Goal: Book appointment/travel/reservation

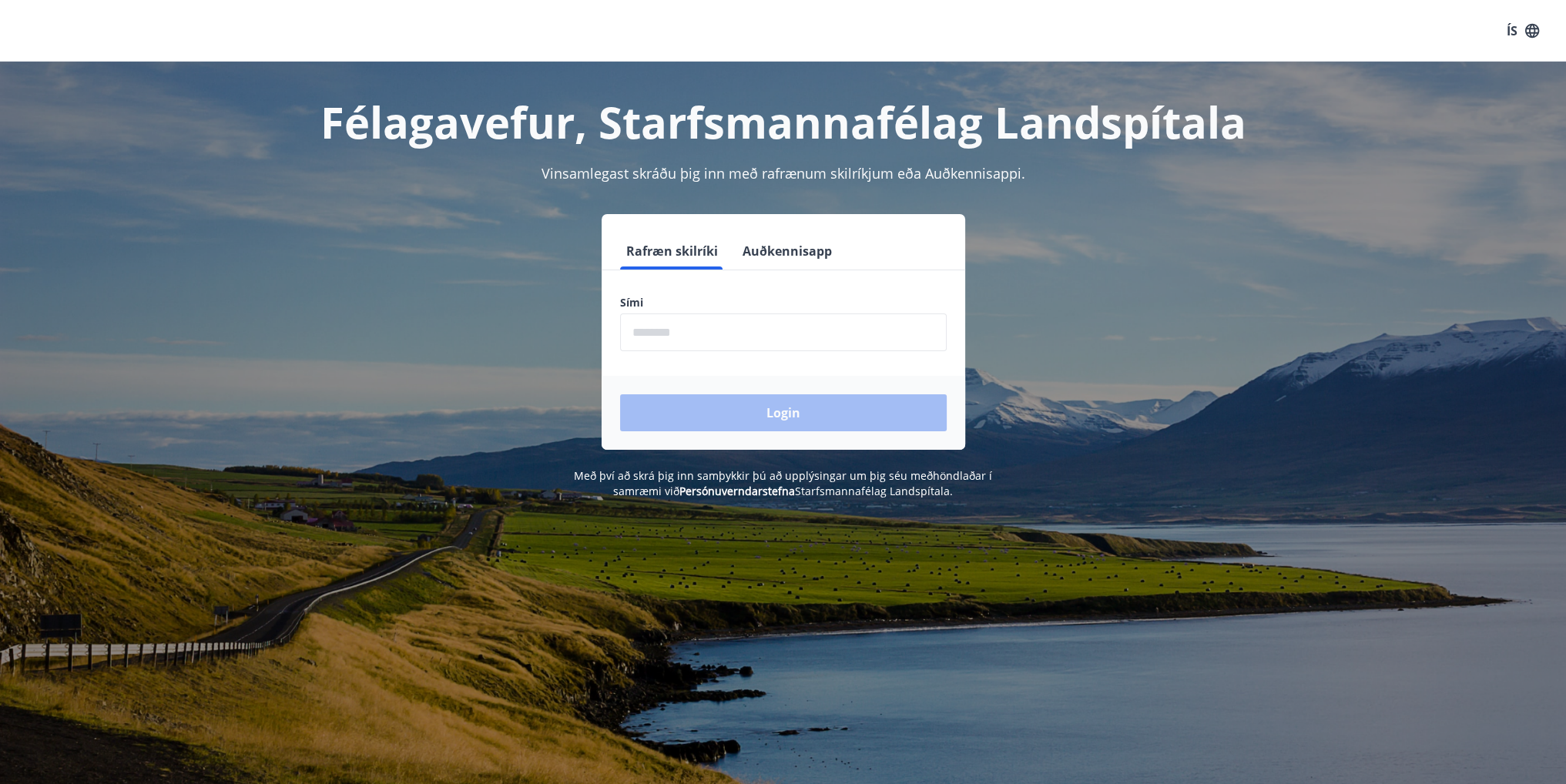
click at [720, 340] on input "phone" at bounding box center [783, 332] width 326 height 38
type input "********"
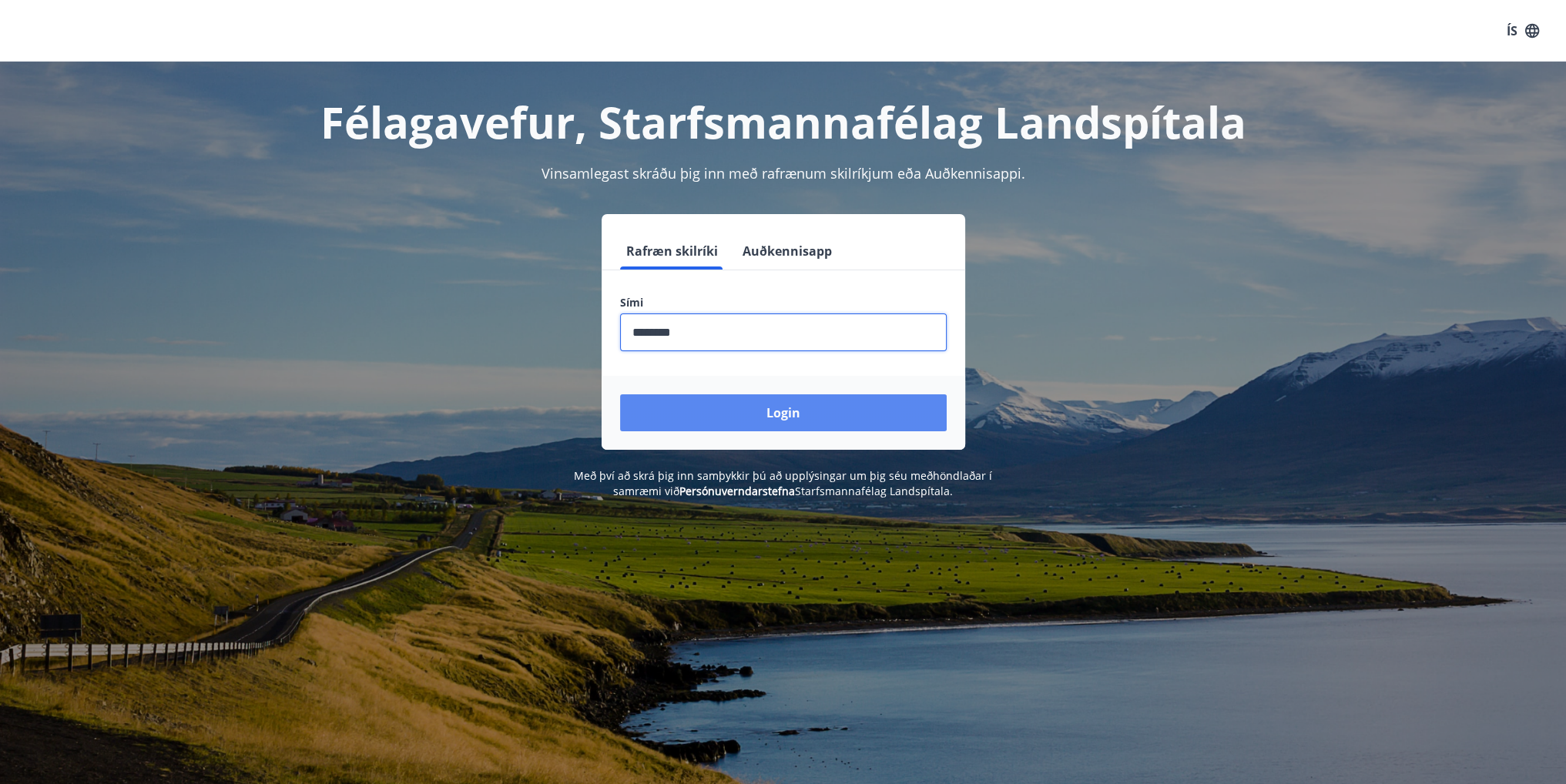
click at [755, 405] on button "Login" at bounding box center [783, 413] width 326 height 37
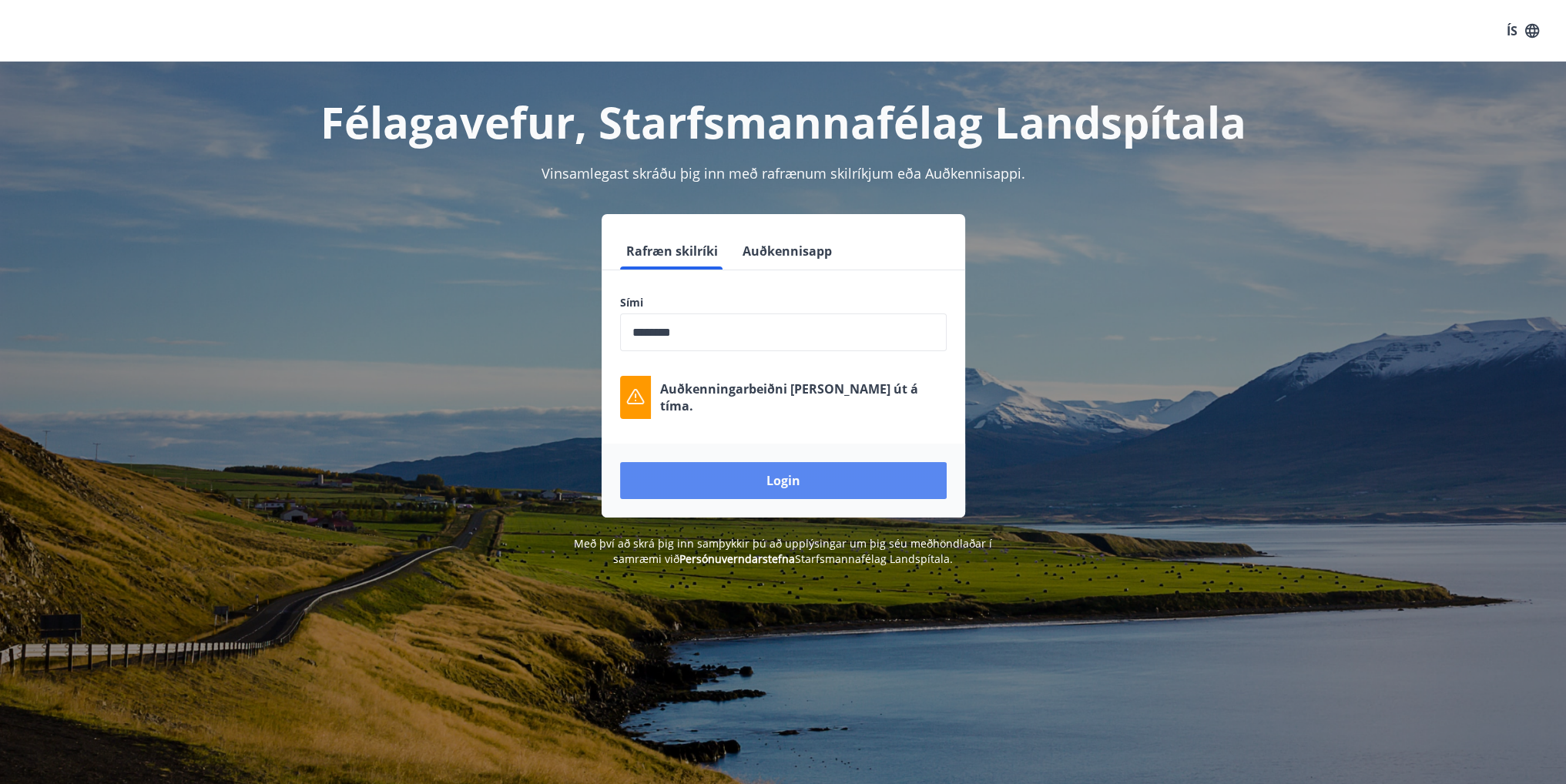
click at [799, 482] on button "Login" at bounding box center [783, 481] width 326 height 37
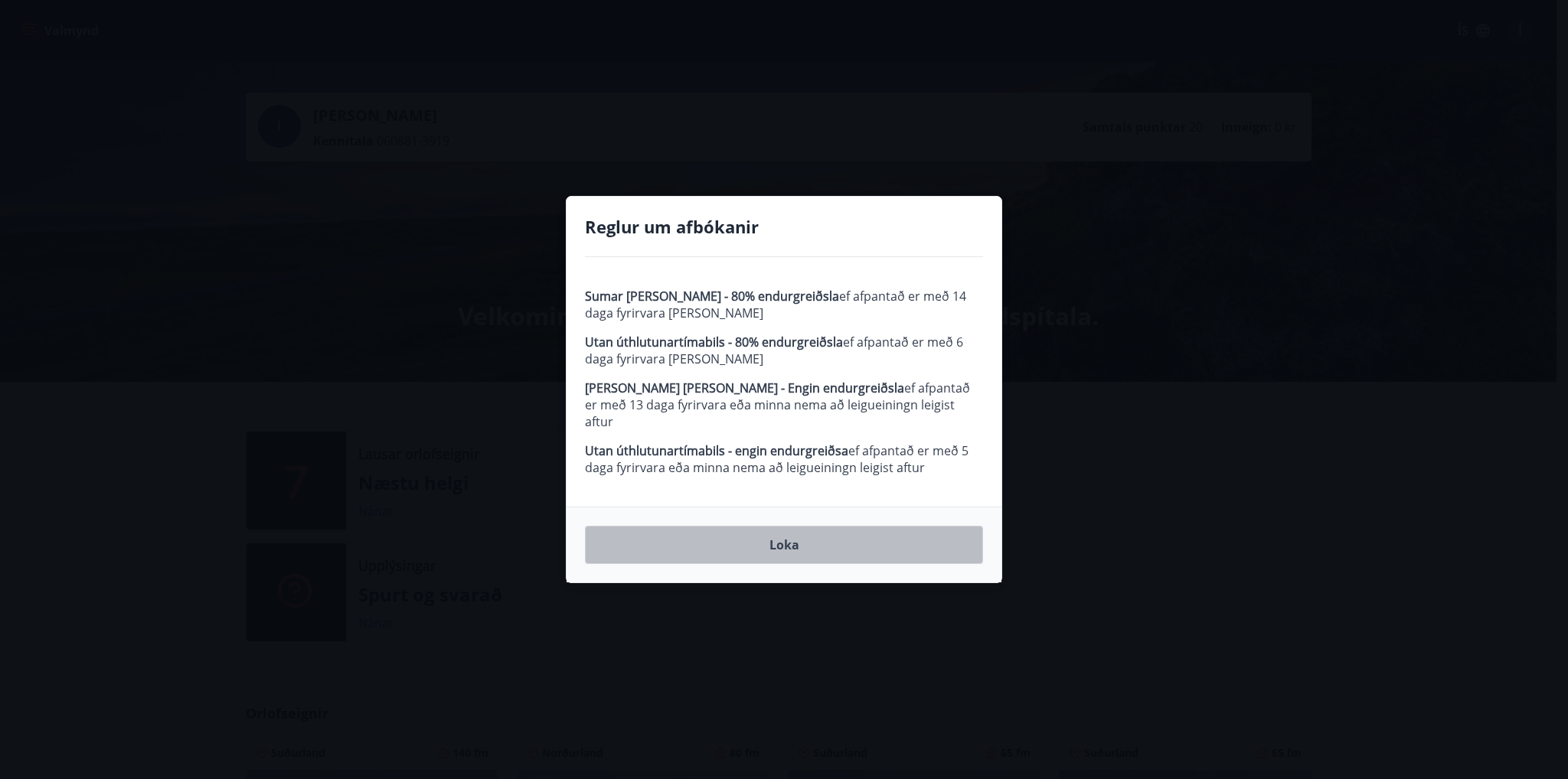
click at [799, 532] on button "Loka" at bounding box center [783, 545] width 398 height 38
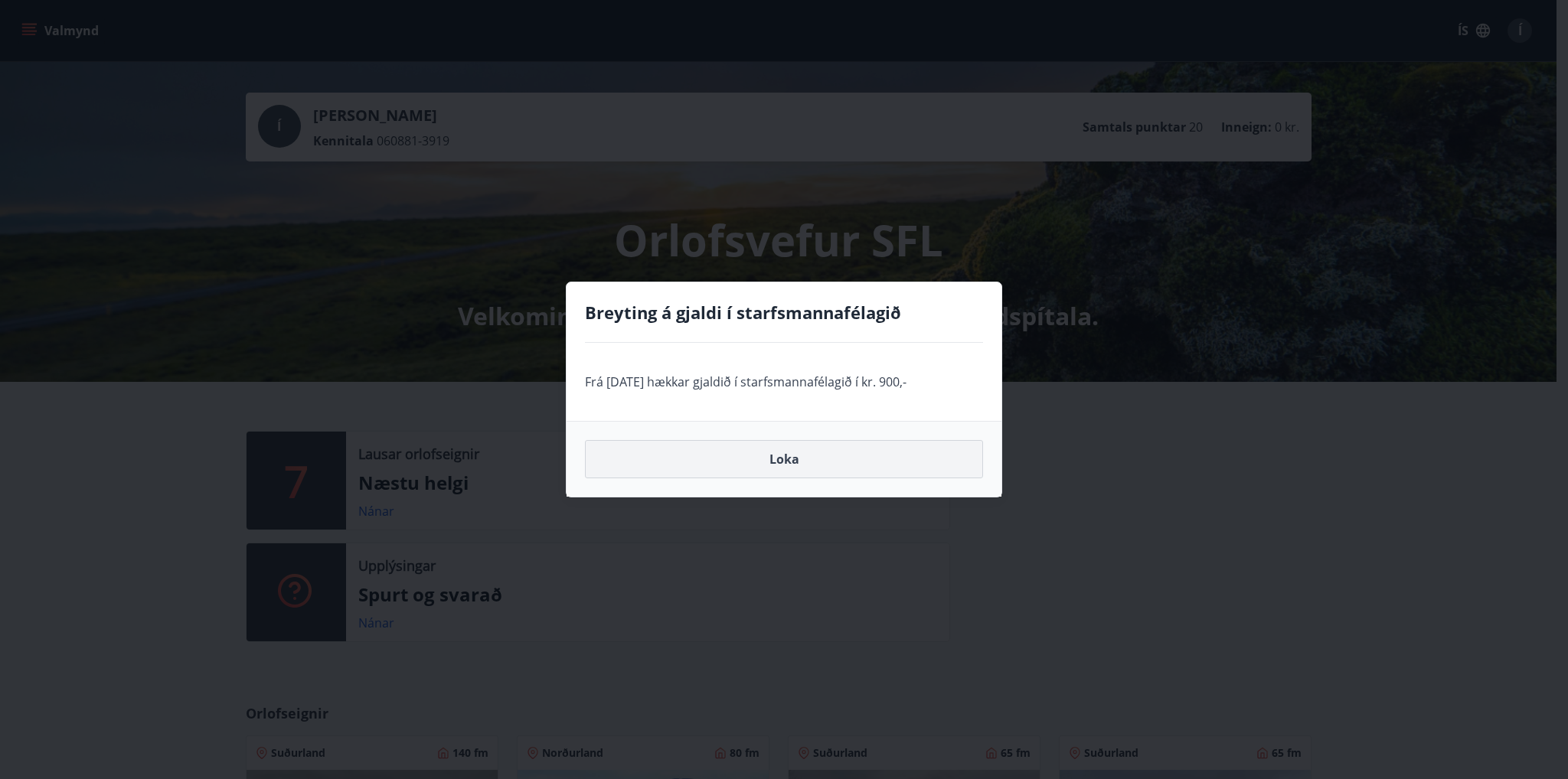
click at [793, 456] on button "Loka" at bounding box center [783, 459] width 398 height 38
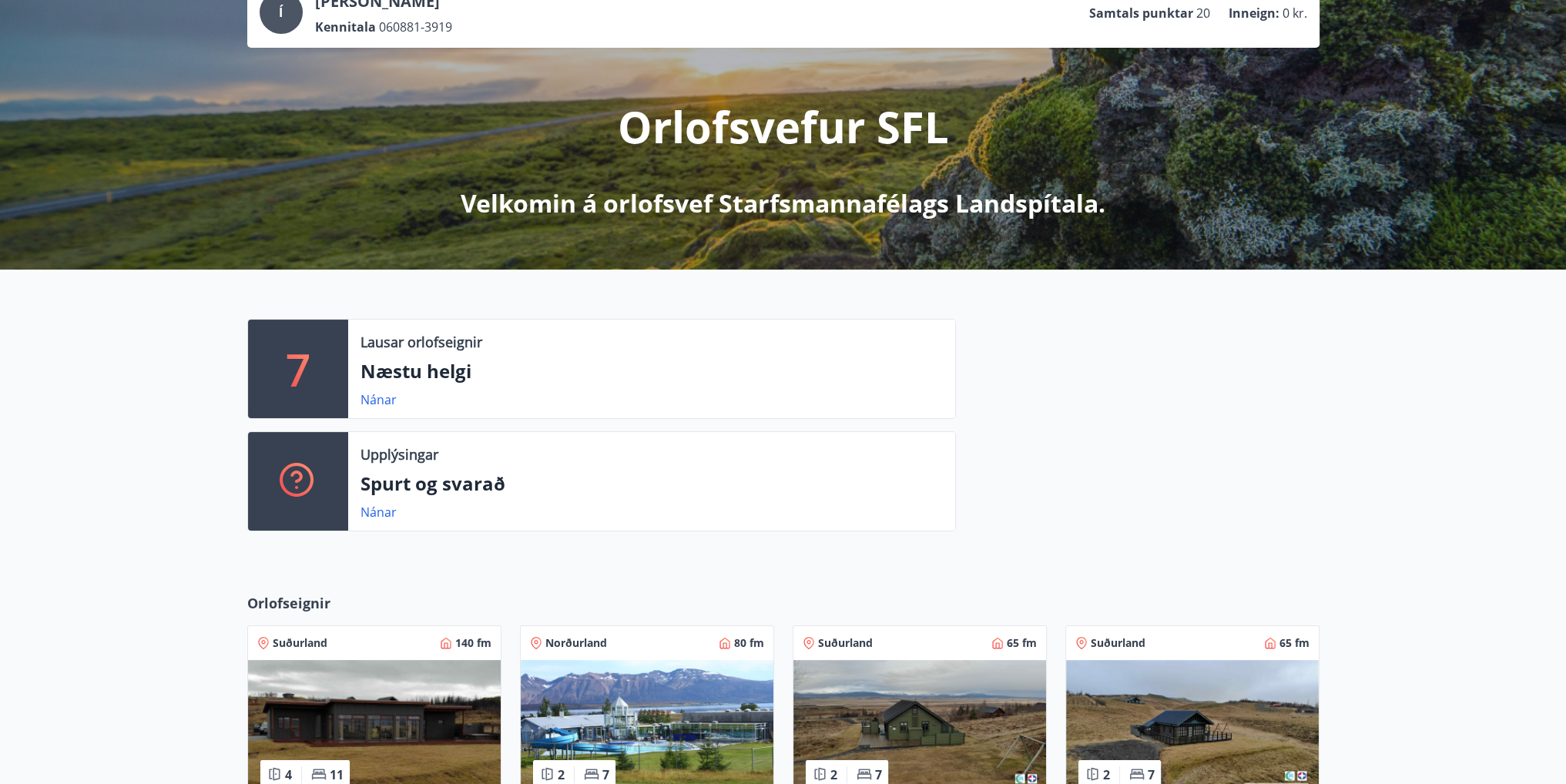
scroll to position [308, 0]
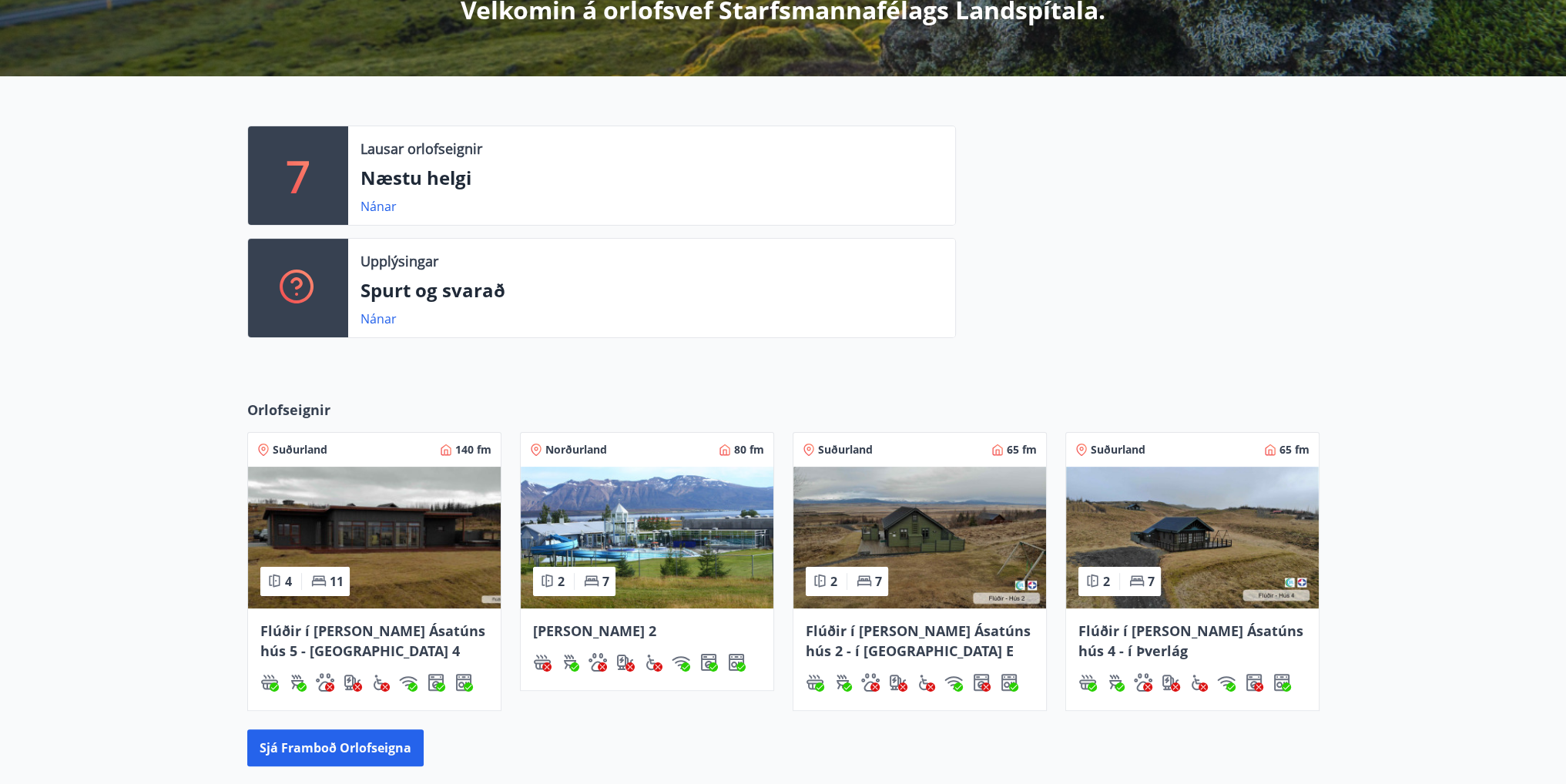
click at [671, 558] on img at bounding box center [647, 538] width 252 height 142
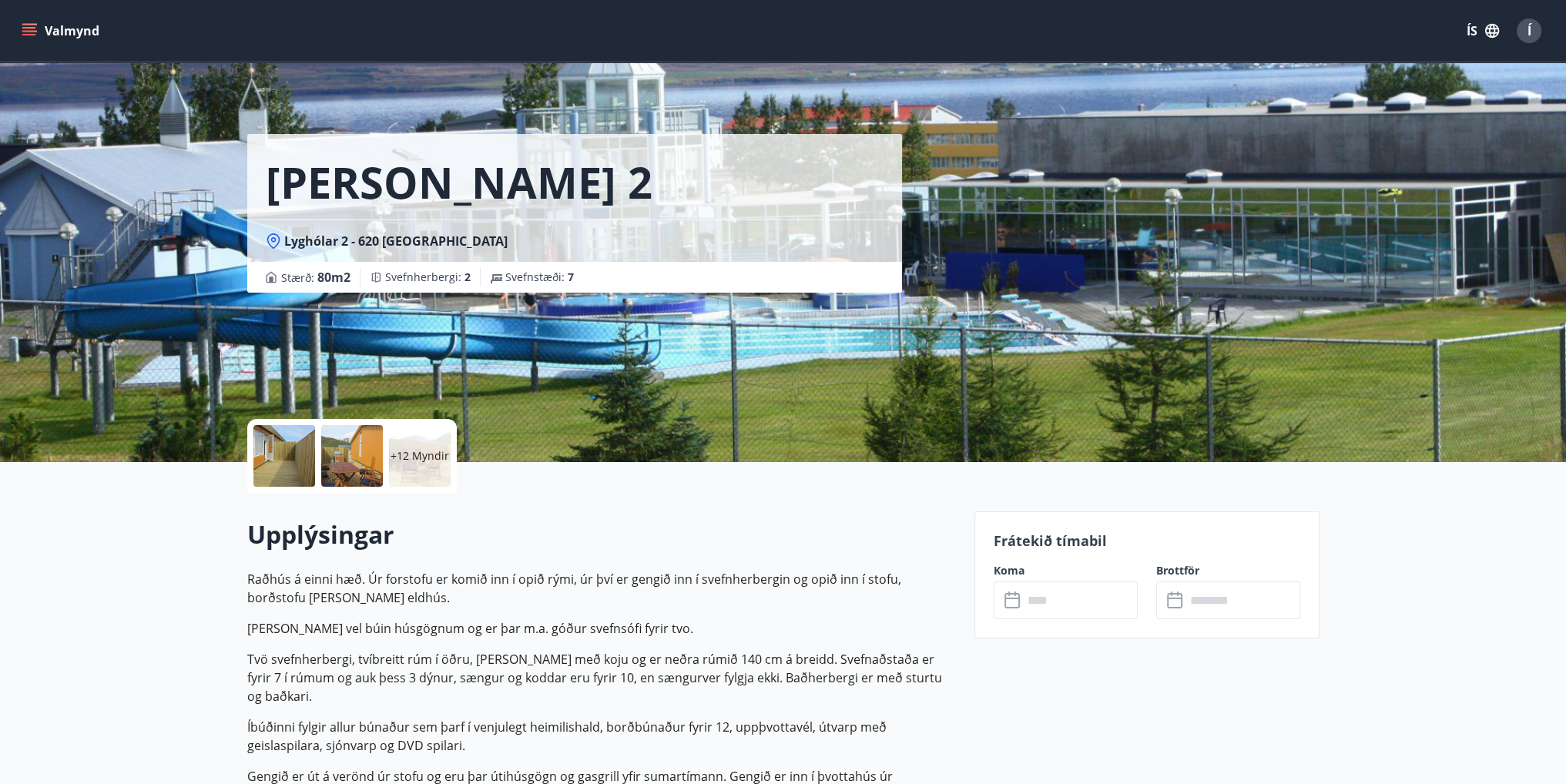
scroll to position [385, 0]
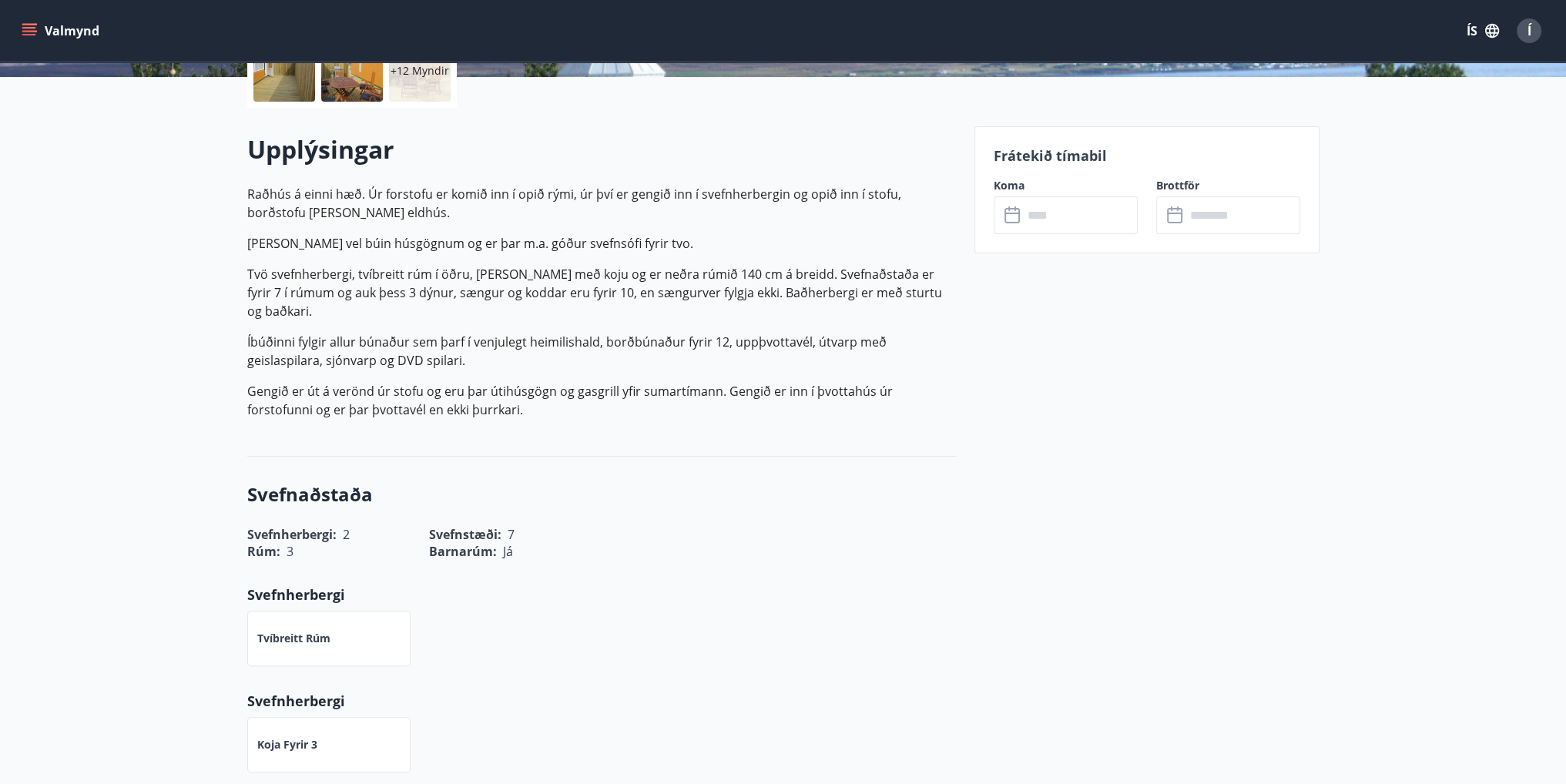
click at [1054, 225] on input "text" at bounding box center [1080, 215] width 115 height 38
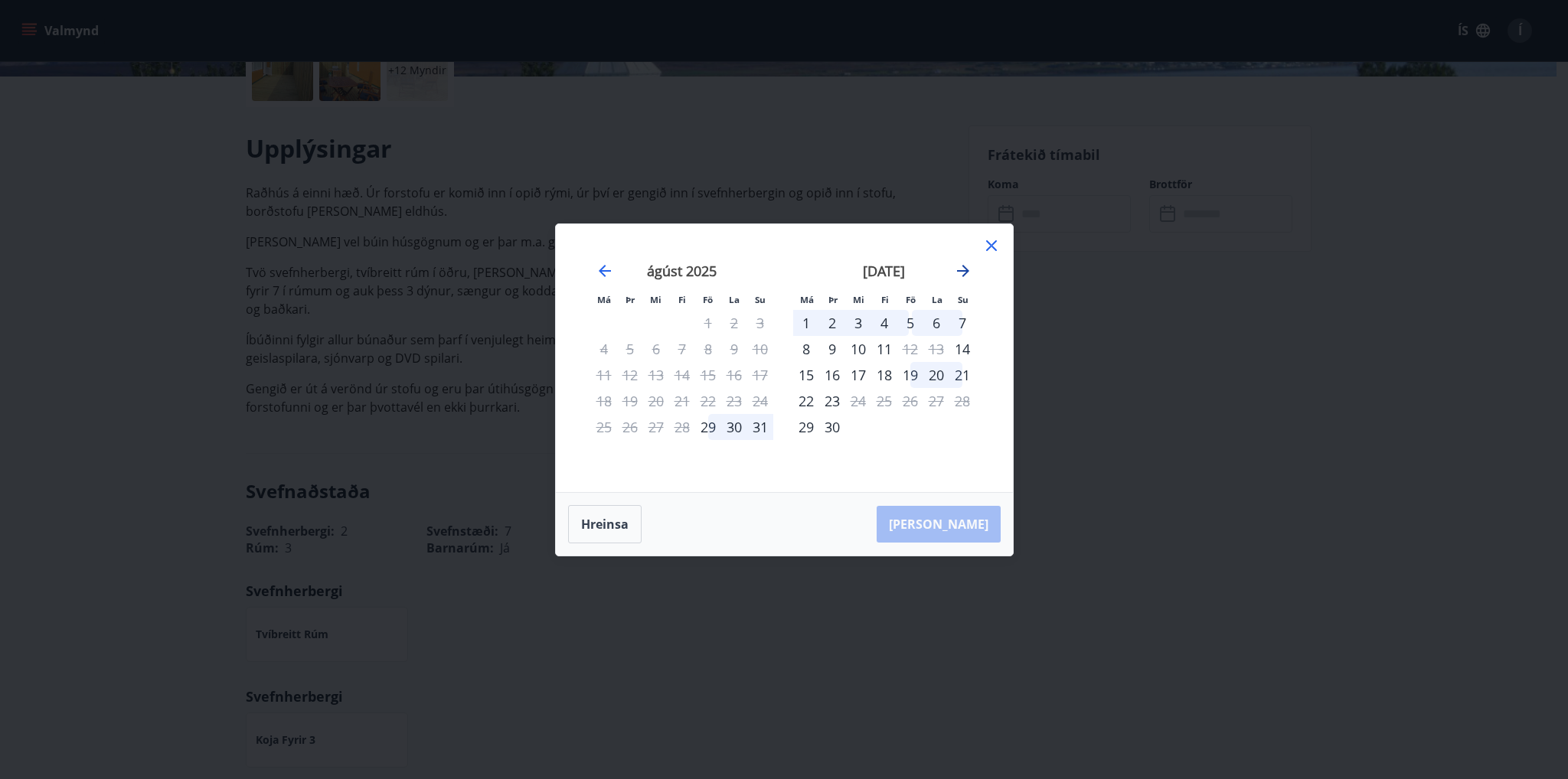
click at [960, 272] on icon "Move forward to switch to the next month." at bounding box center [963, 271] width 18 height 18
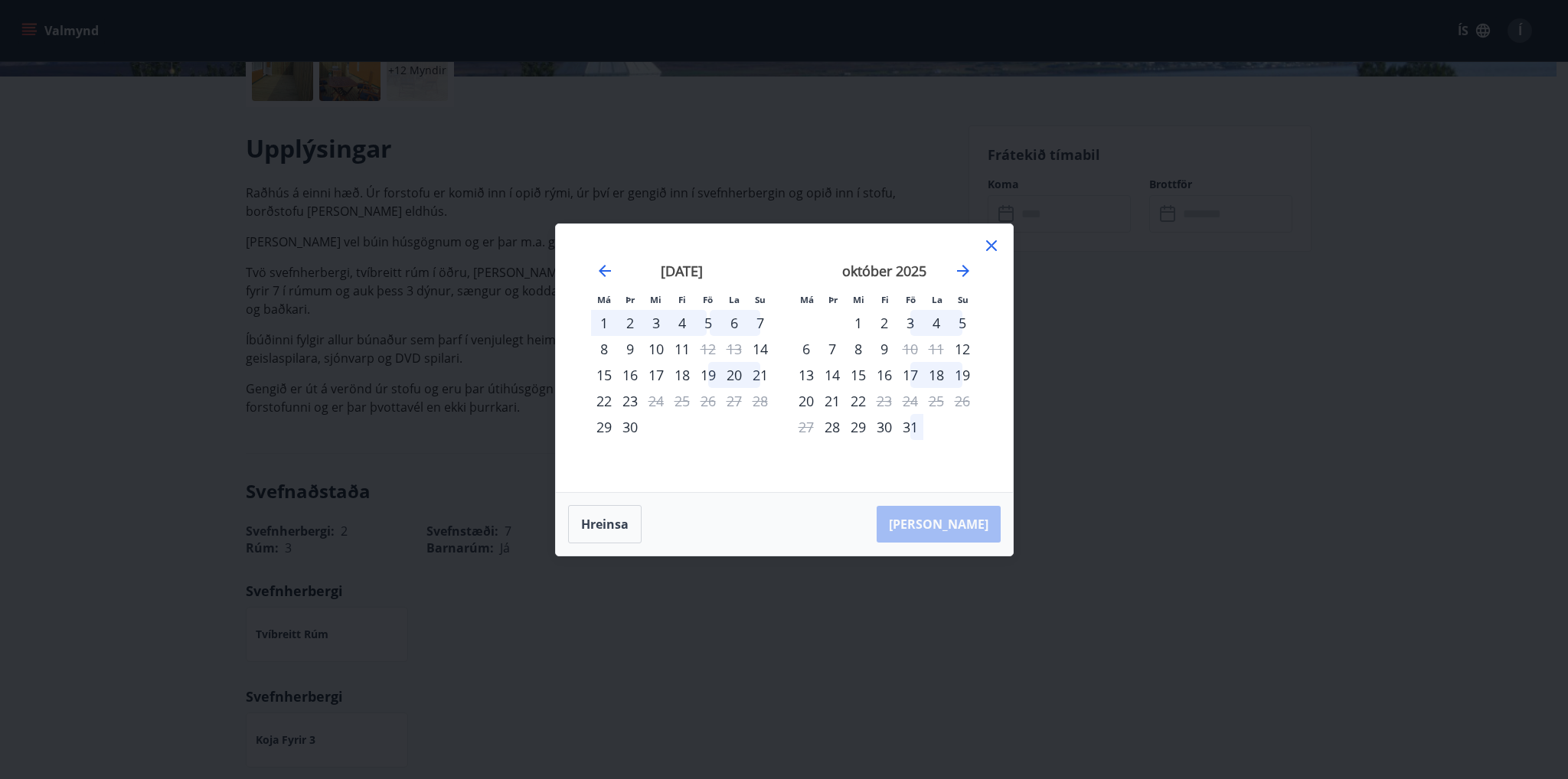
click at [912, 374] on div "17" at bounding box center [910, 375] width 26 height 26
click at [858, 399] on div "22" at bounding box center [858, 401] width 26 height 26
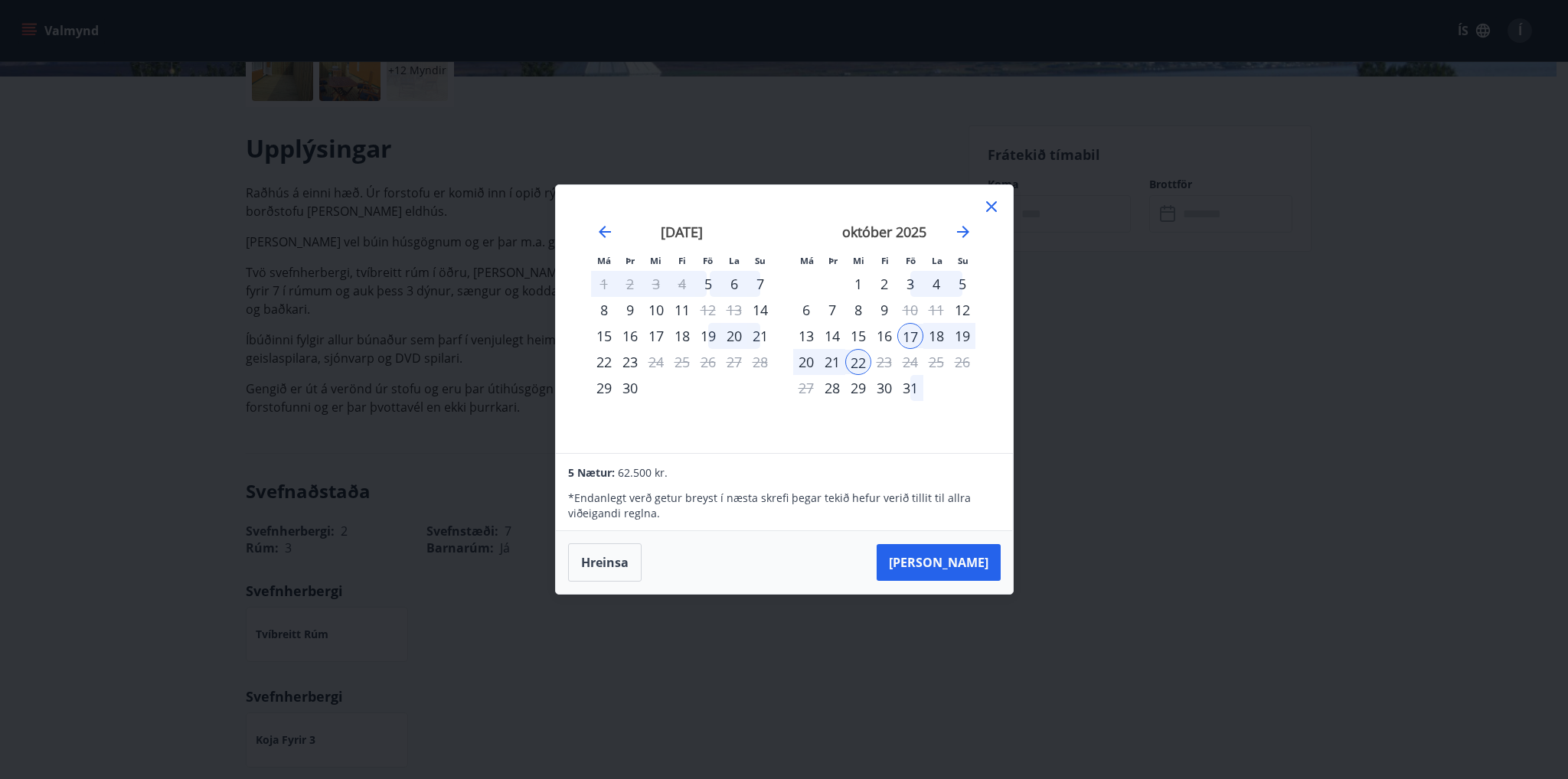
click at [838, 362] on div "21" at bounding box center [832, 362] width 26 height 26
click at [908, 340] on div "17" at bounding box center [910, 336] width 26 height 26
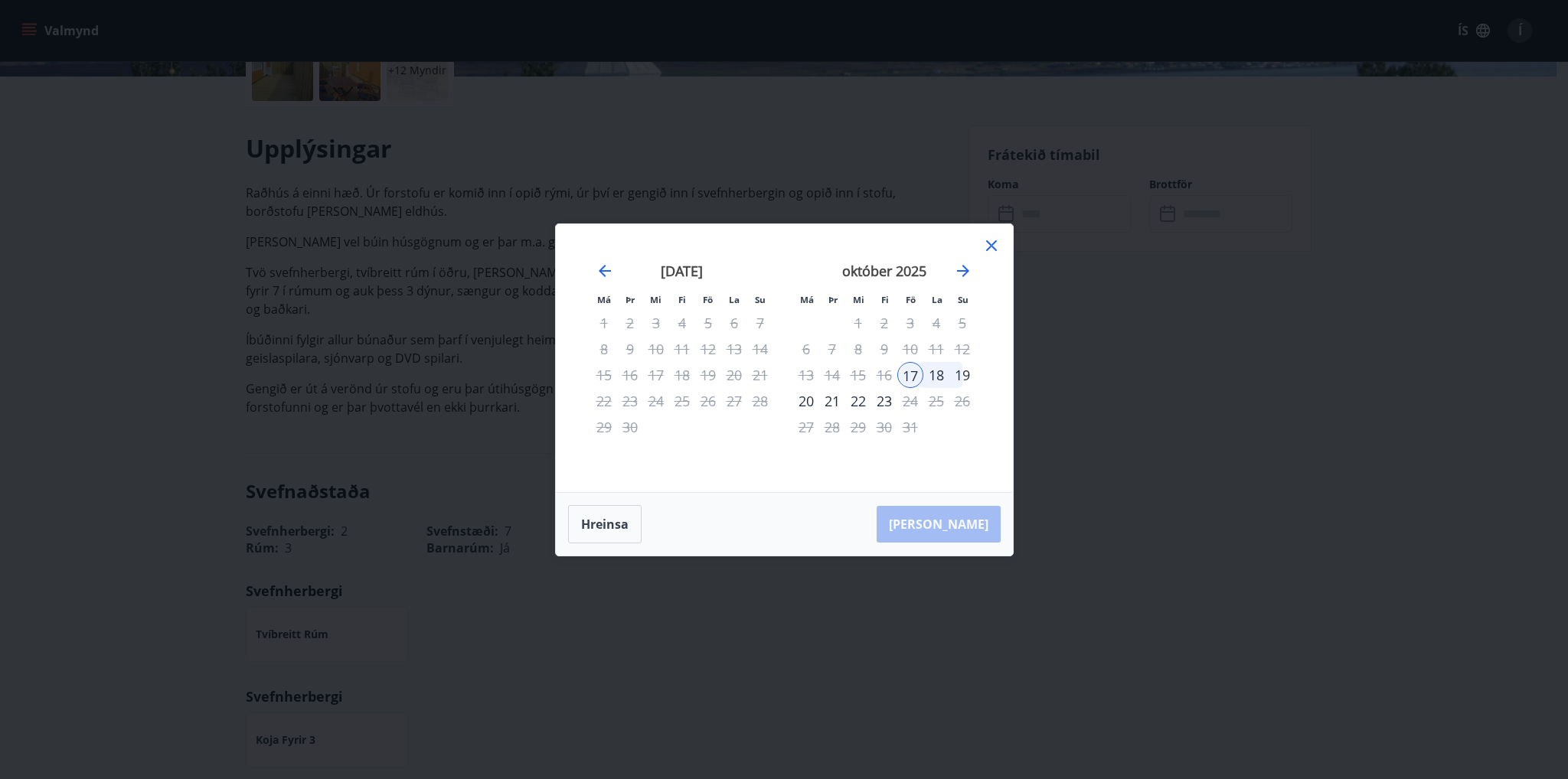
click at [807, 403] on div "20" at bounding box center [806, 401] width 26 height 26
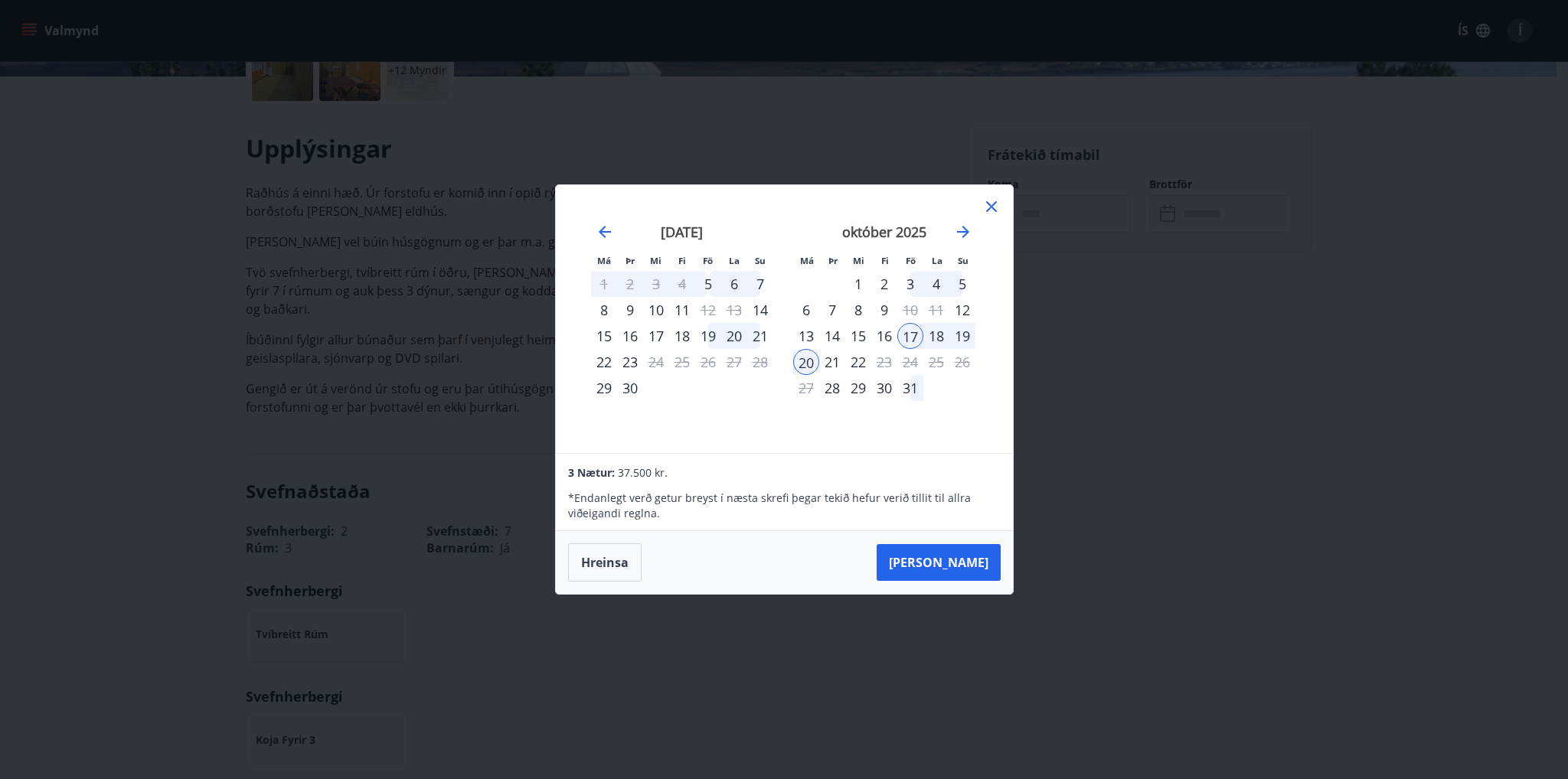
click at [994, 205] on icon at bounding box center [991, 206] width 18 height 18
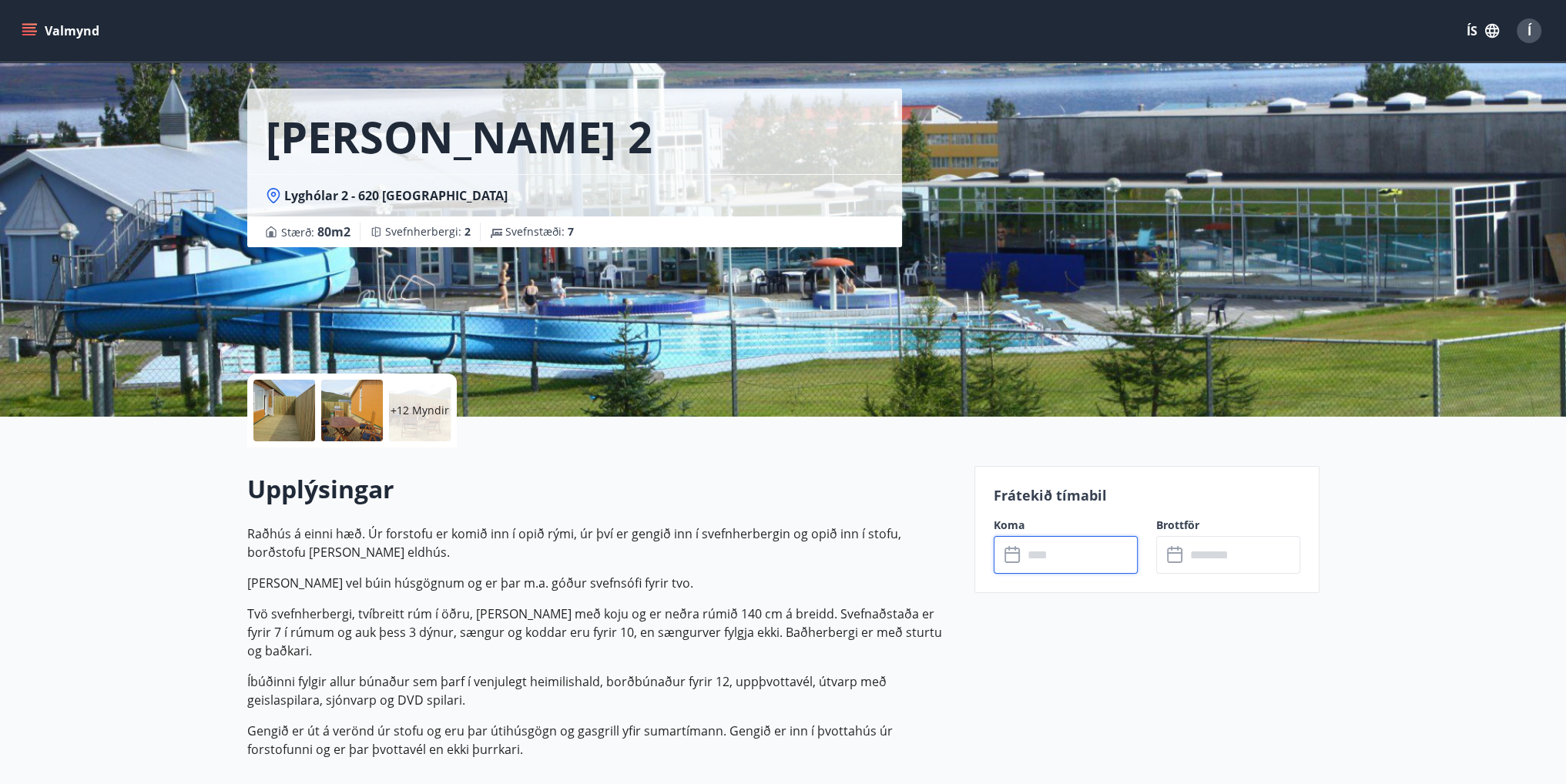
scroll to position [0, 0]
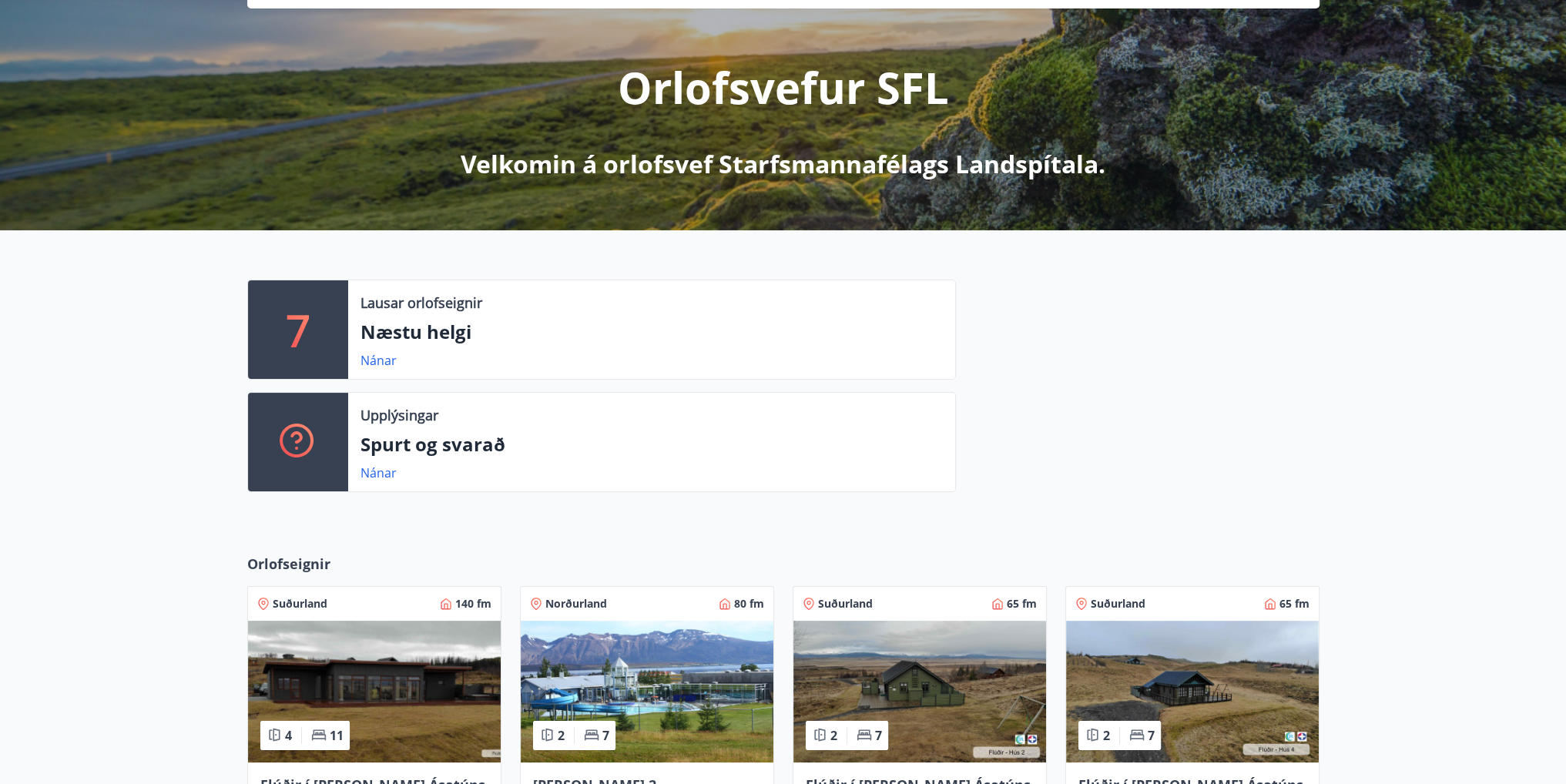
scroll to position [385, 0]
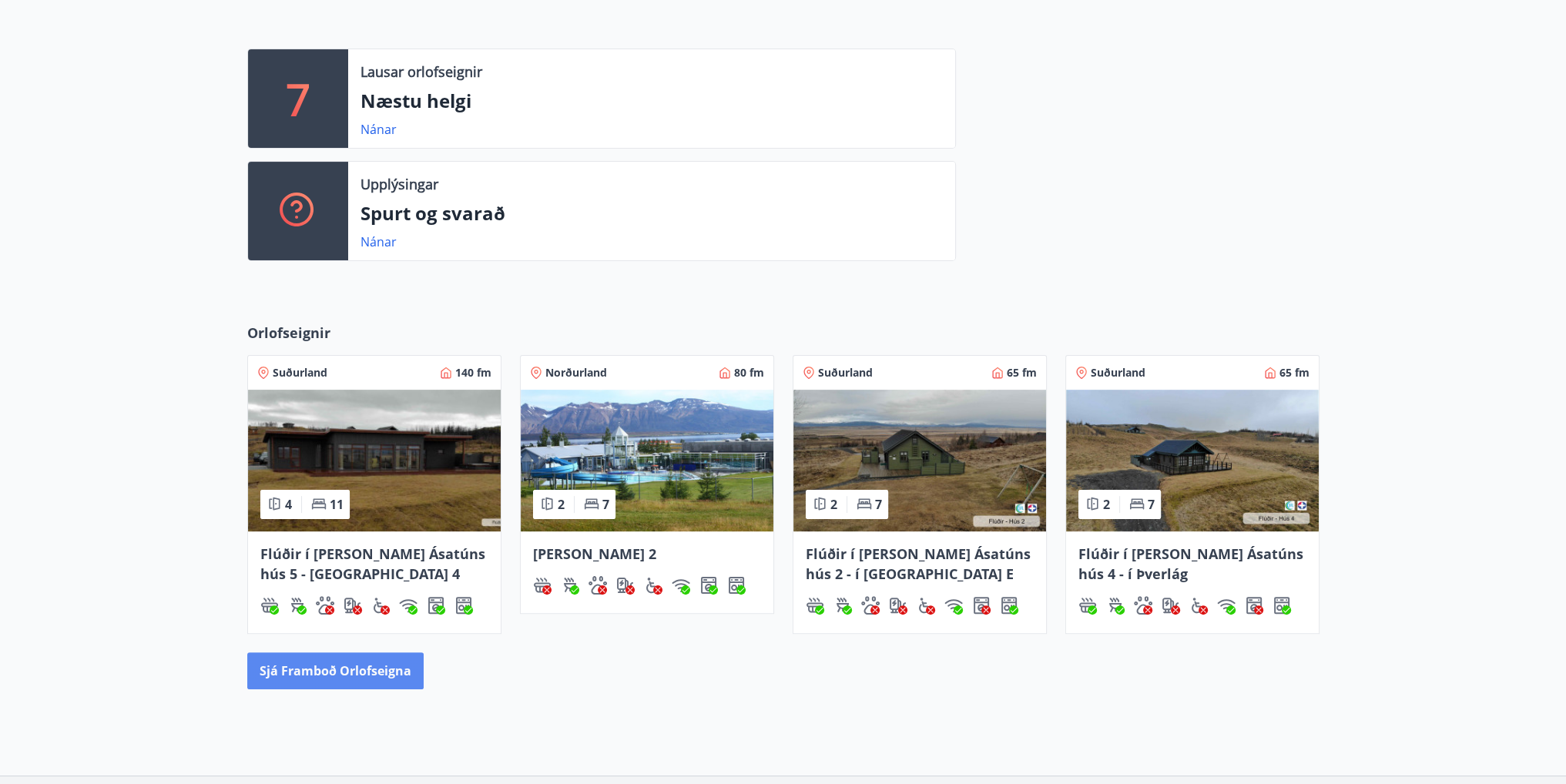
click at [343, 679] on button "Sjá framboð orlofseigna" at bounding box center [335, 671] width 177 height 37
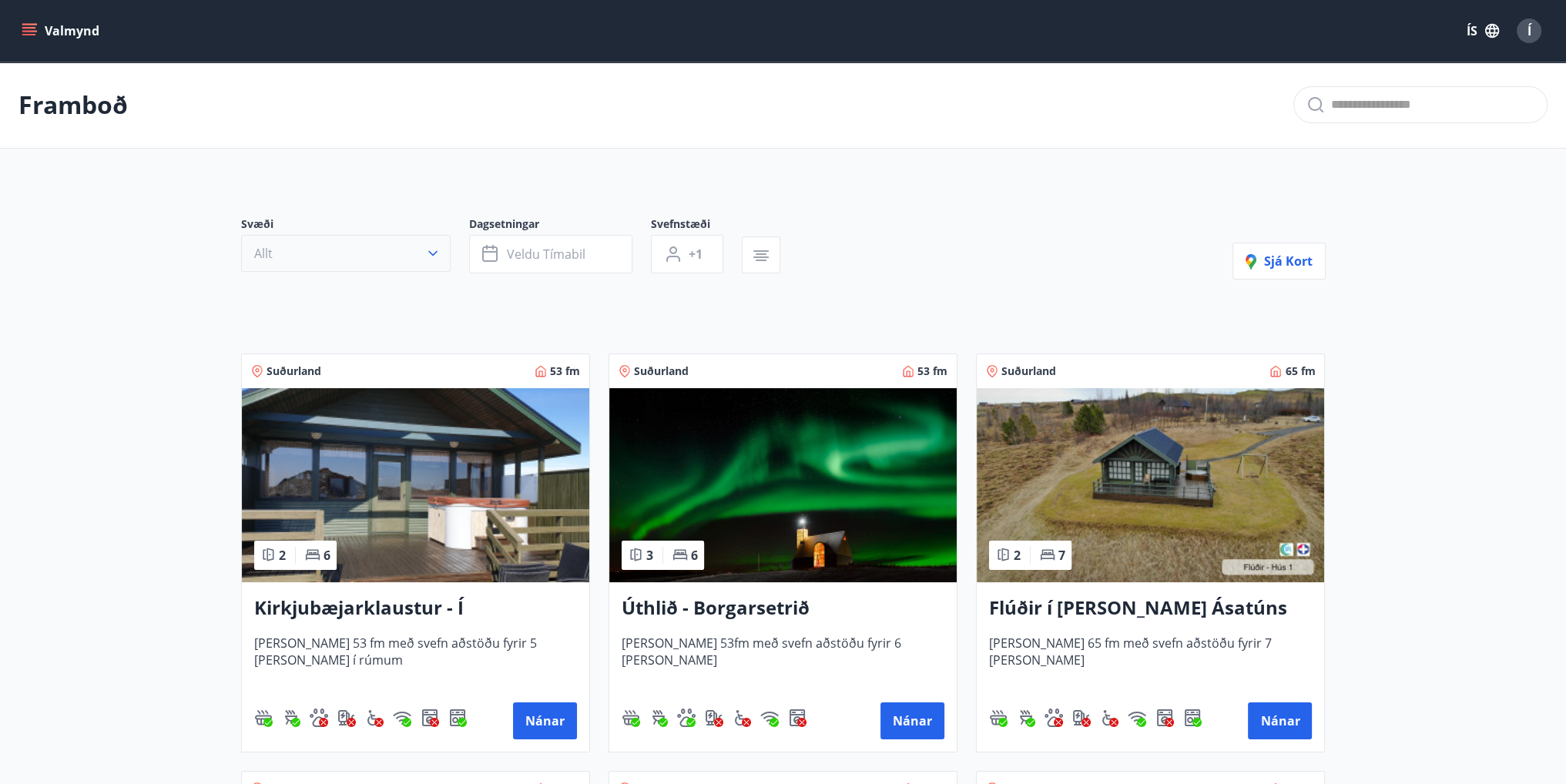
click at [425, 258] on icon "button" at bounding box center [433, 253] width 15 height 15
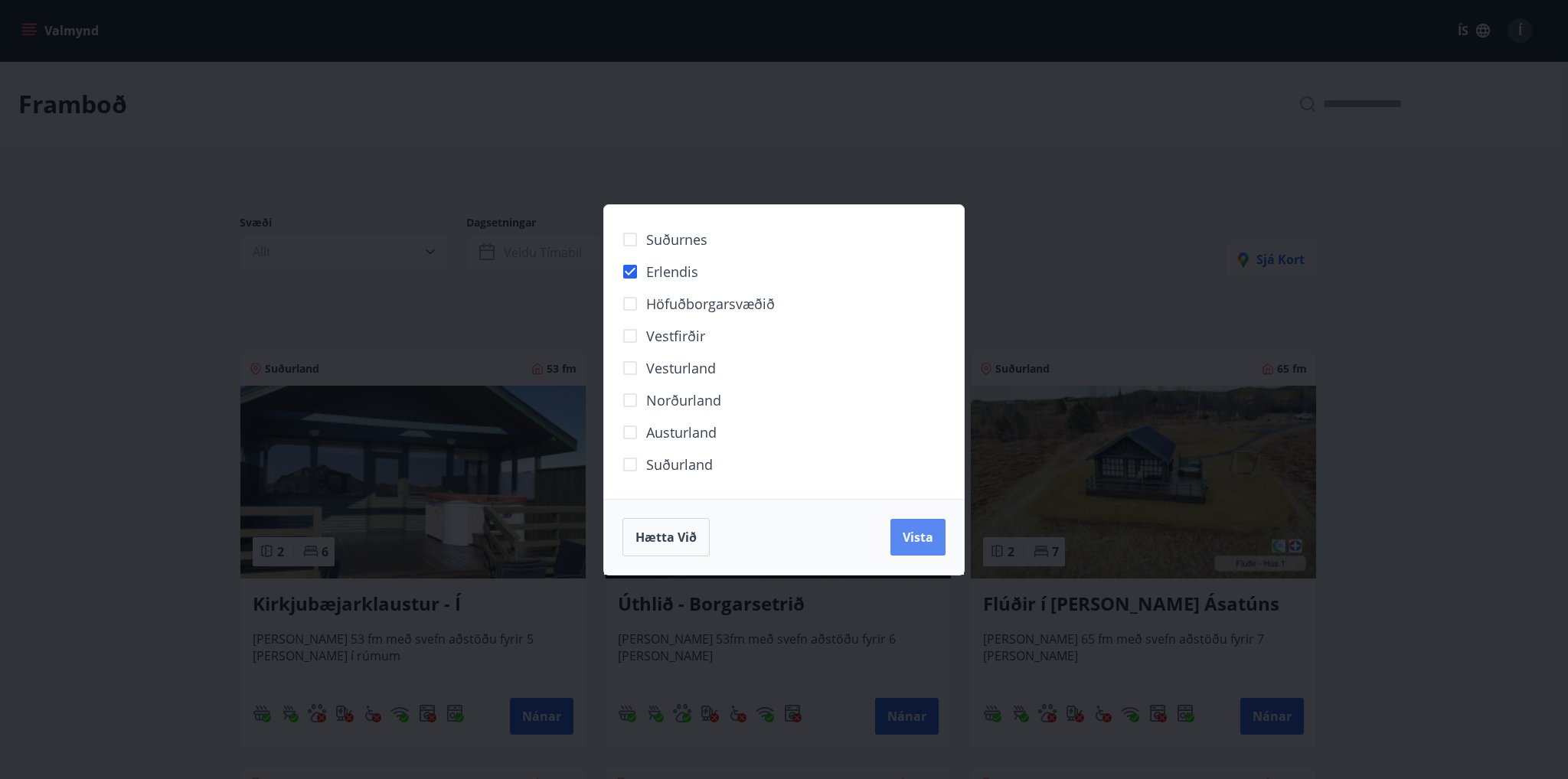
click at [938, 539] on button "Vista" at bounding box center [917, 537] width 55 height 37
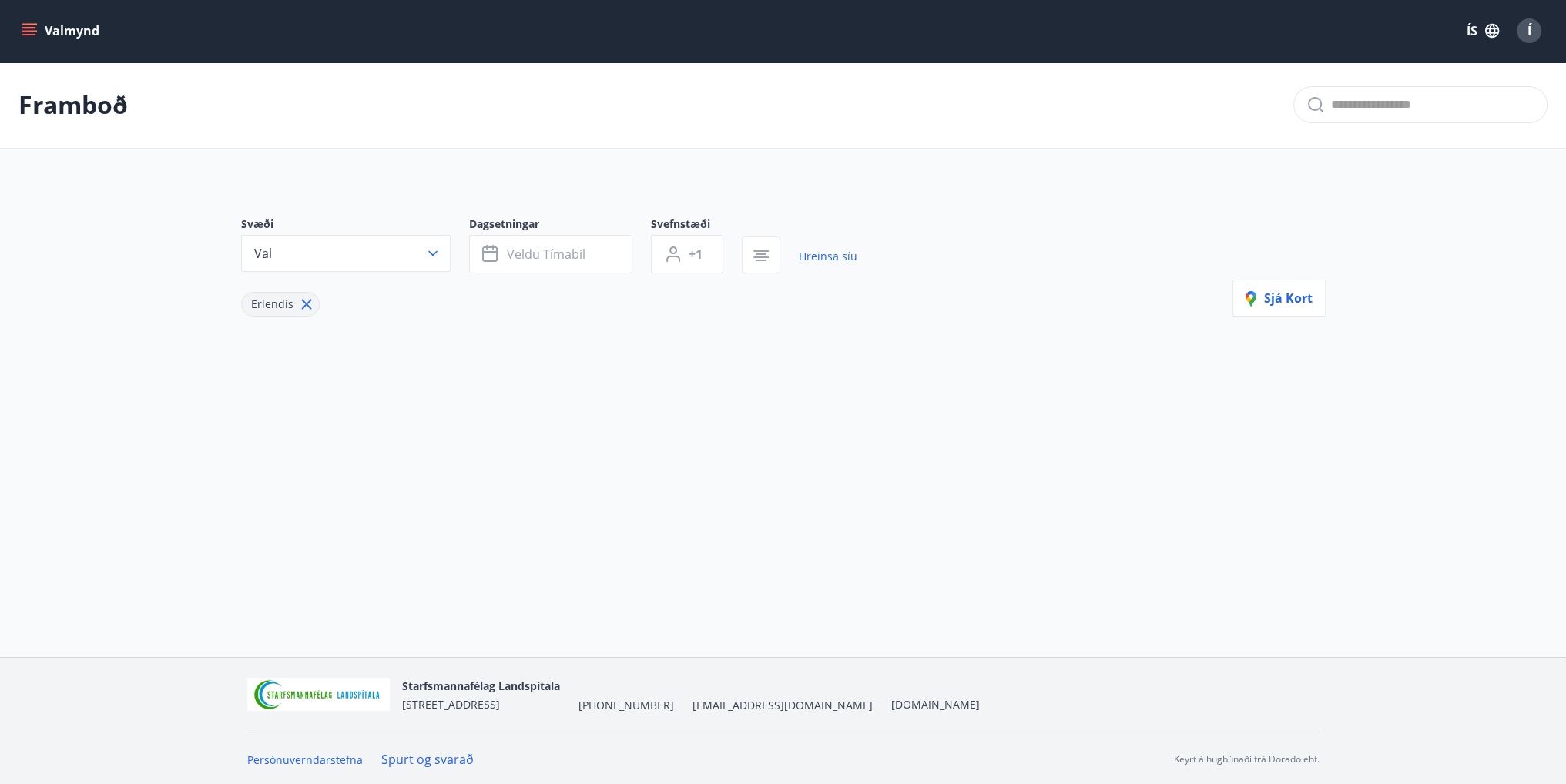
scroll to position [2, 0]
click at [521, 262] on button "Veldu tímabil" at bounding box center [551, 252] width 164 height 39
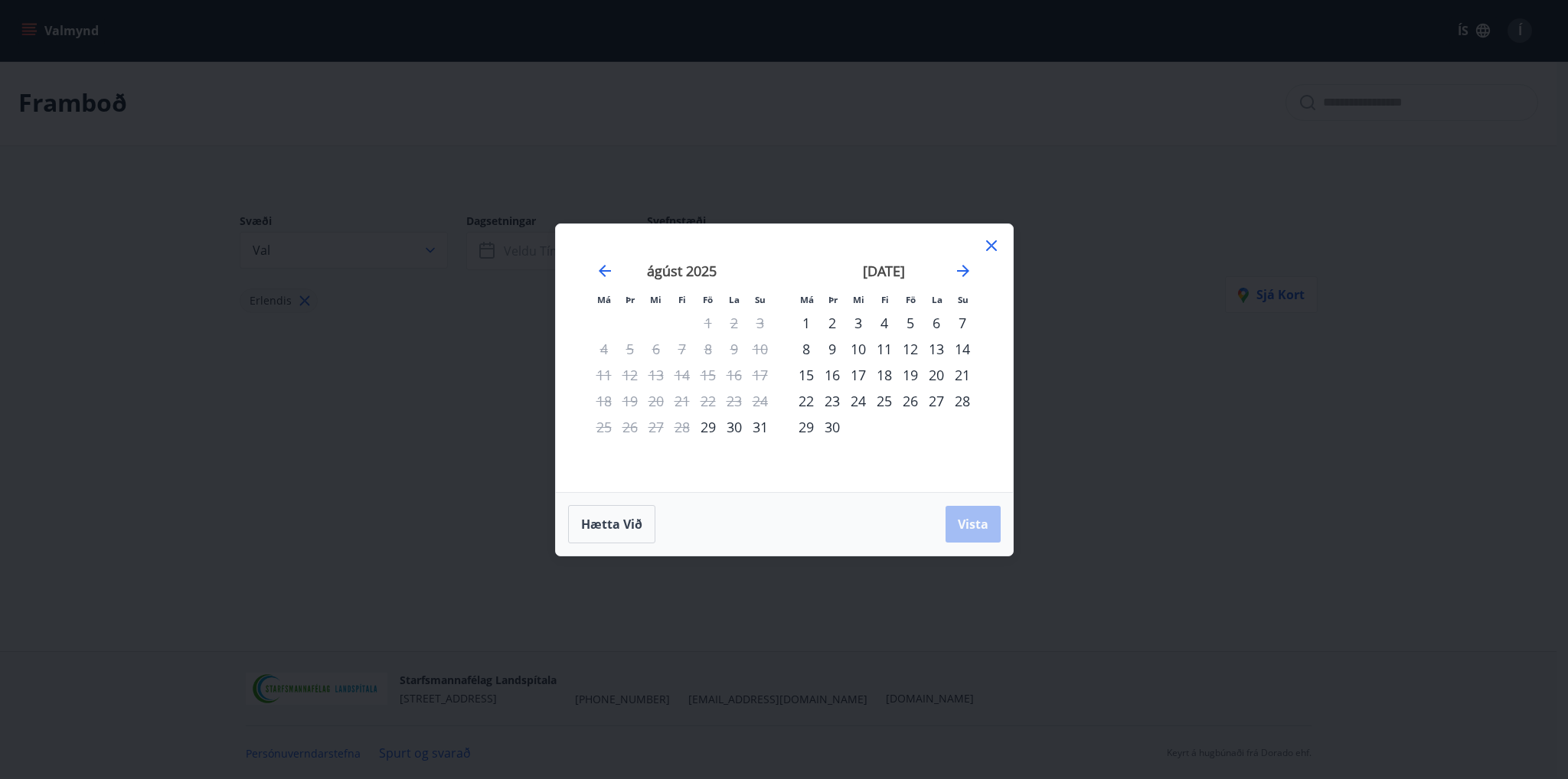
click at [997, 246] on icon at bounding box center [991, 245] width 18 height 18
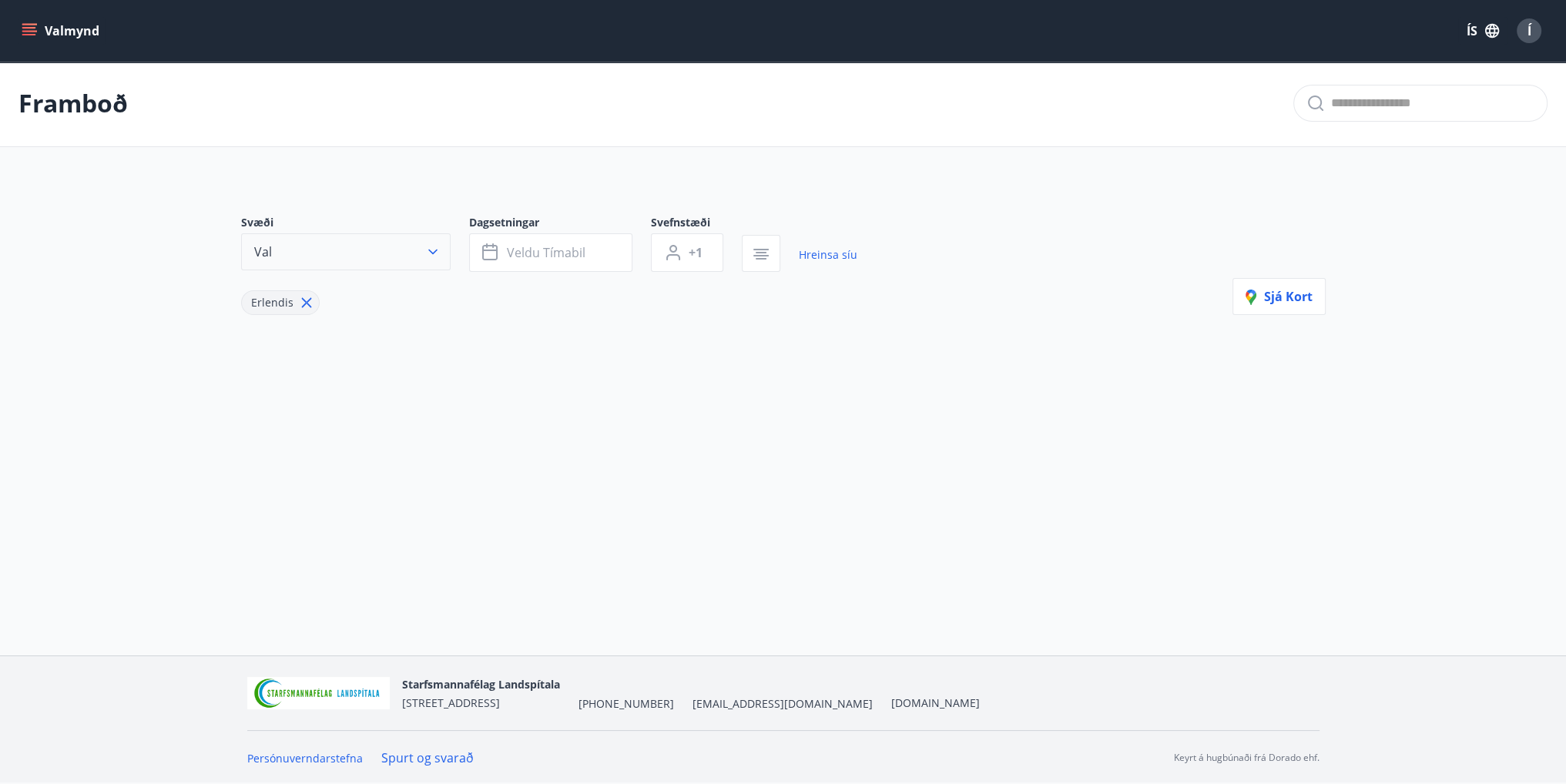
click at [436, 250] on icon "button" at bounding box center [433, 252] width 9 height 5
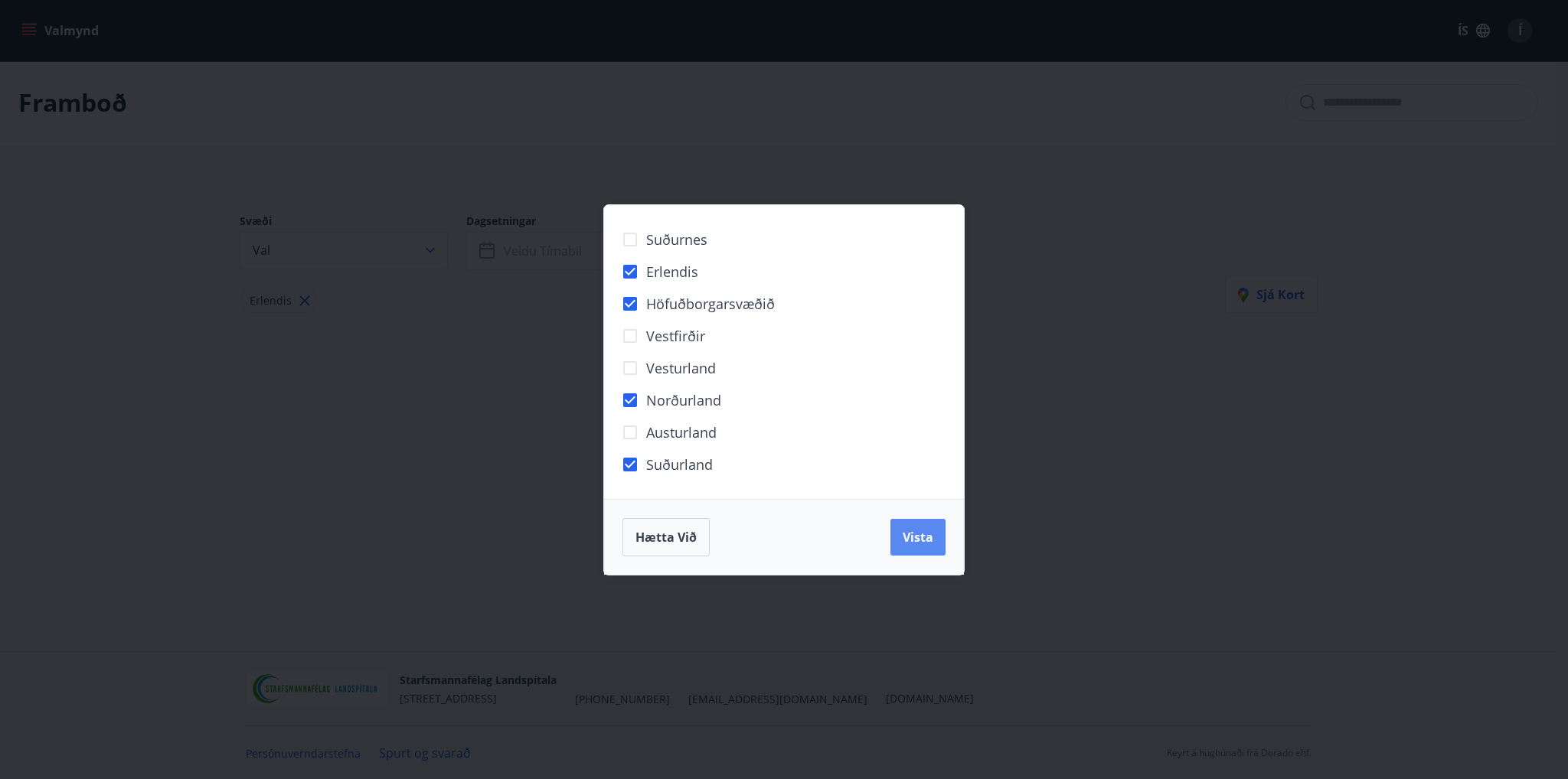
click at [923, 534] on span "Vista" at bounding box center [917, 537] width 31 height 17
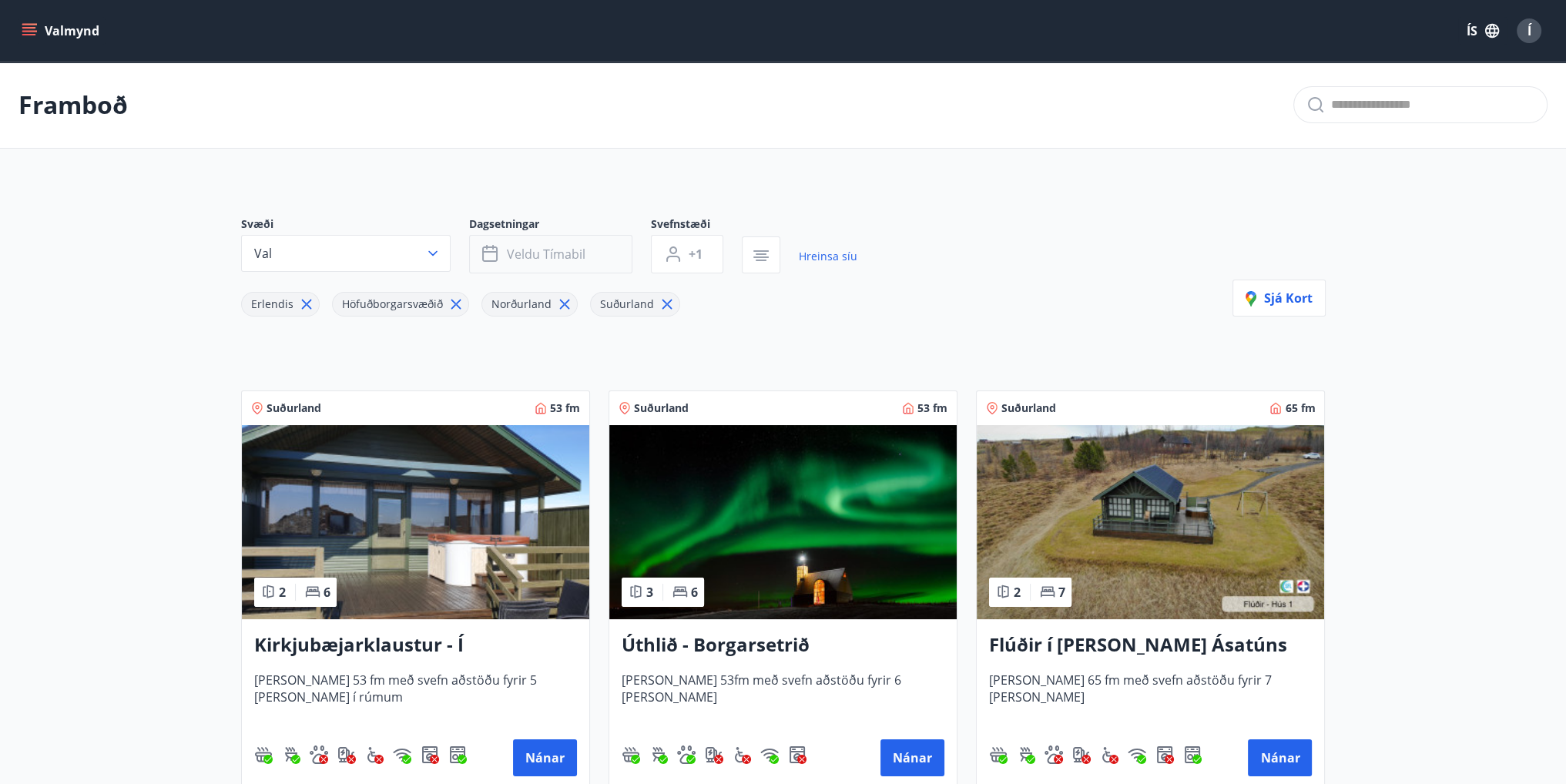
click at [603, 256] on button "Veldu tímabil" at bounding box center [551, 254] width 164 height 39
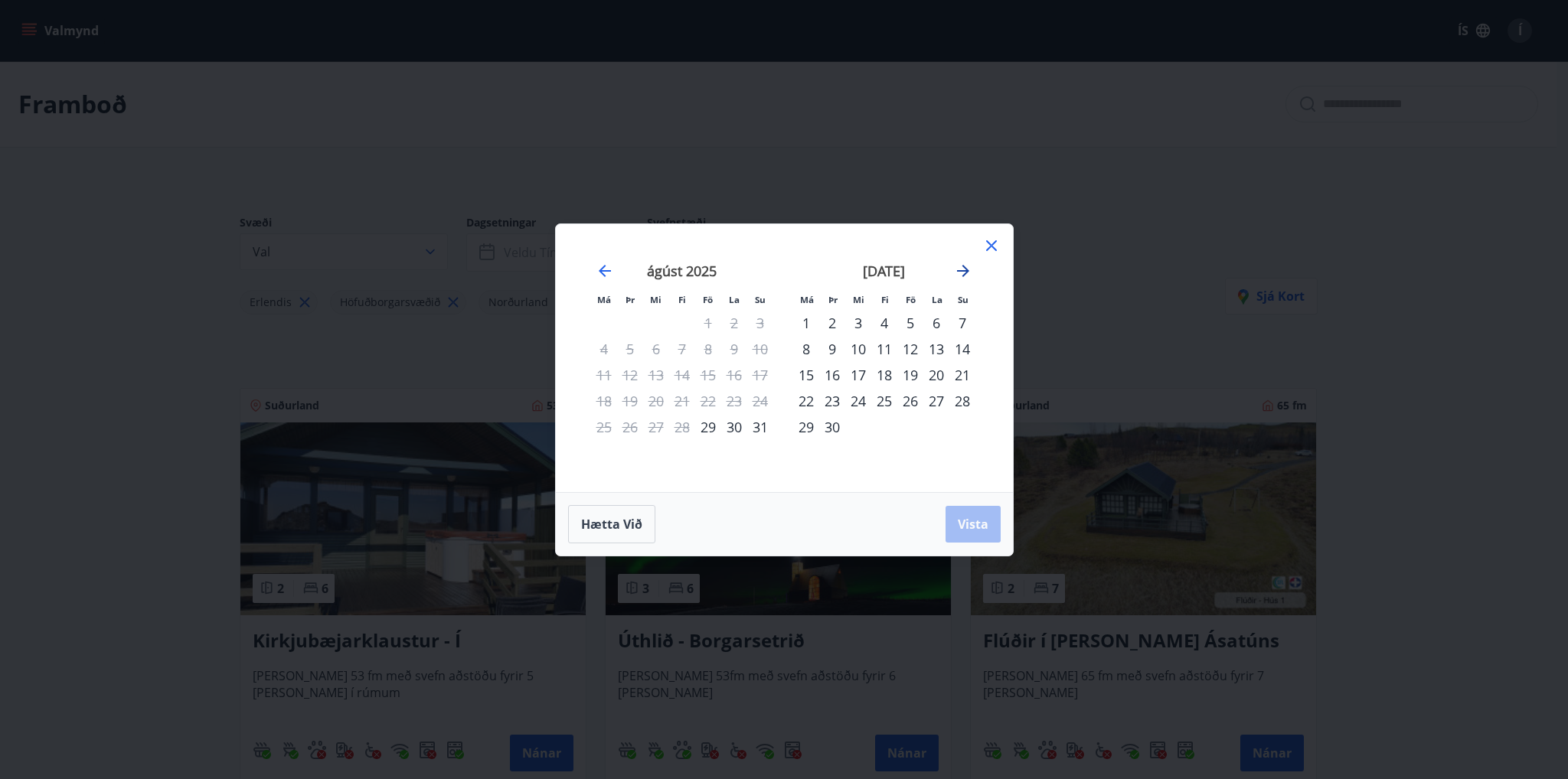
click at [969, 270] on icon "Move forward to switch to the next month." at bounding box center [963, 271] width 18 height 18
click at [992, 239] on icon at bounding box center [991, 245] width 18 height 18
